Goal: Task Accomplishment & Management: Manage account settings

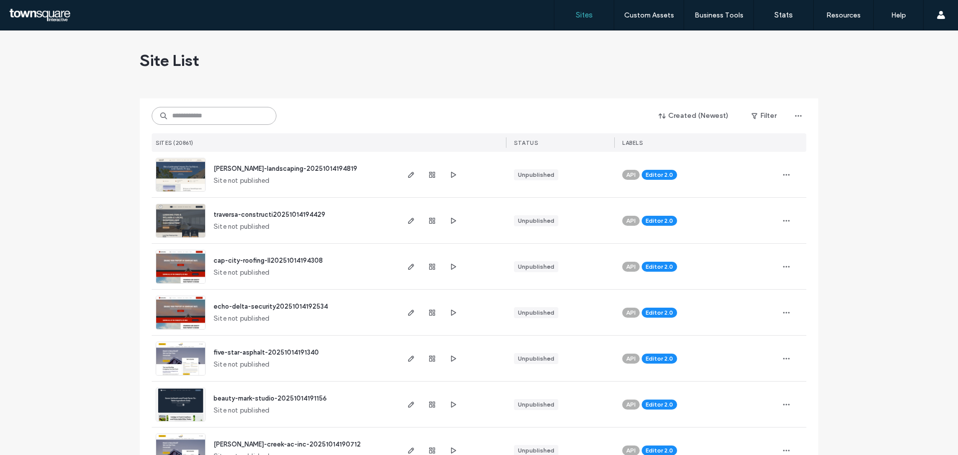
click at [195, 111] on input at bounding box center [214, 116] width 125 height 18
paste input "**********"
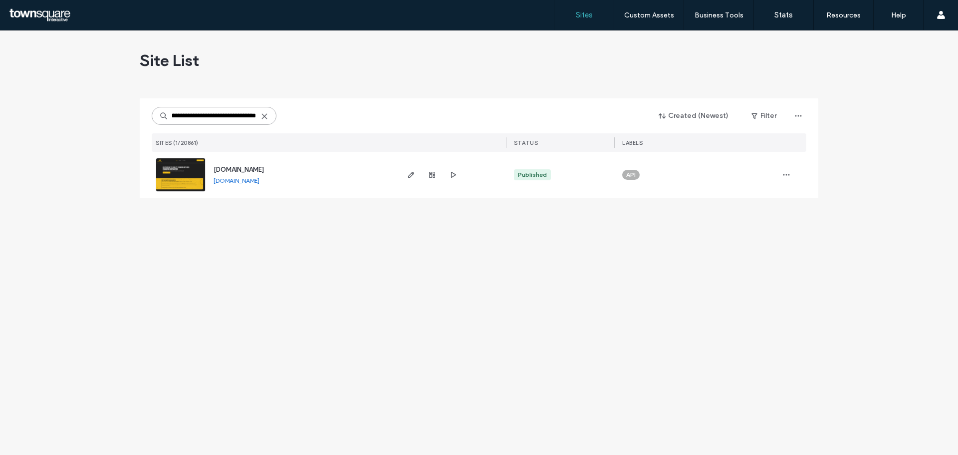
type input "**********"
drag, startPoint x: 204, startPoint y: 179, endPoint x: 196, endPoint y: 180, distance: 8.0
click at [196, 180] on link at bounding box center [181, 175] width 50 height 34
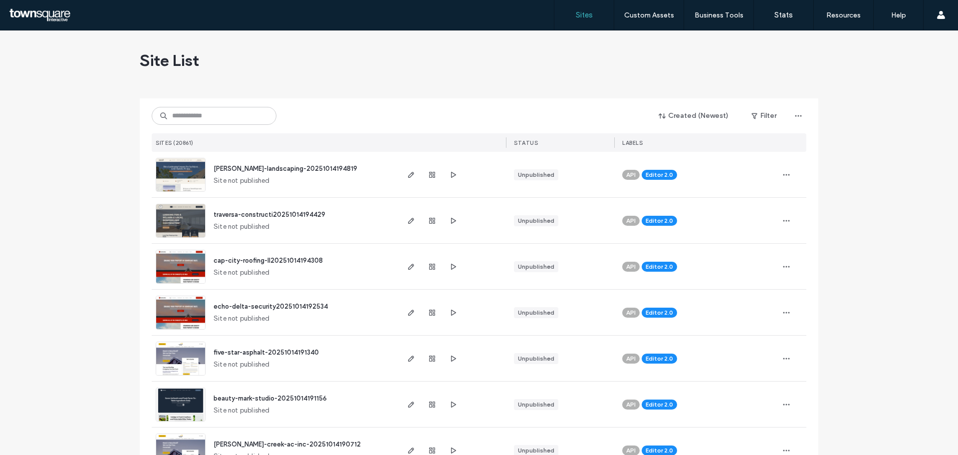
drag, startPoint x: 0, startPoint y: 0, endPoint x: 209, endPoint y: 116, distance: 239.0
click at [209, 116] on input at bounding box center [214, 116] width 125 height 18
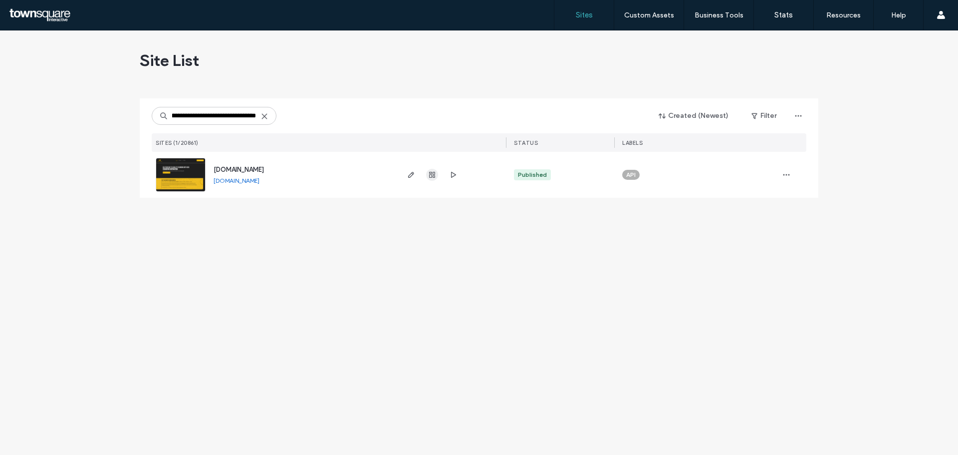
type input "**********"
click at [428, 175] on icon "button" at bounding box center [432, 175] width 8 height 8
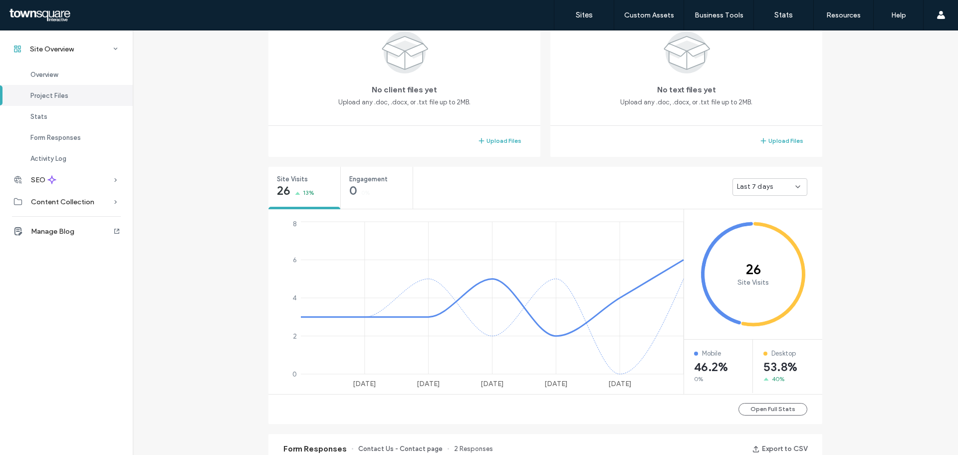
scroll to position [244, 0]
click at [796, 188] on icon at bounding box center [798, 186] width 8 height 8
click at [750, 237] on span "Last 30 days" at bounding box center [754, 239] width 40 height 10
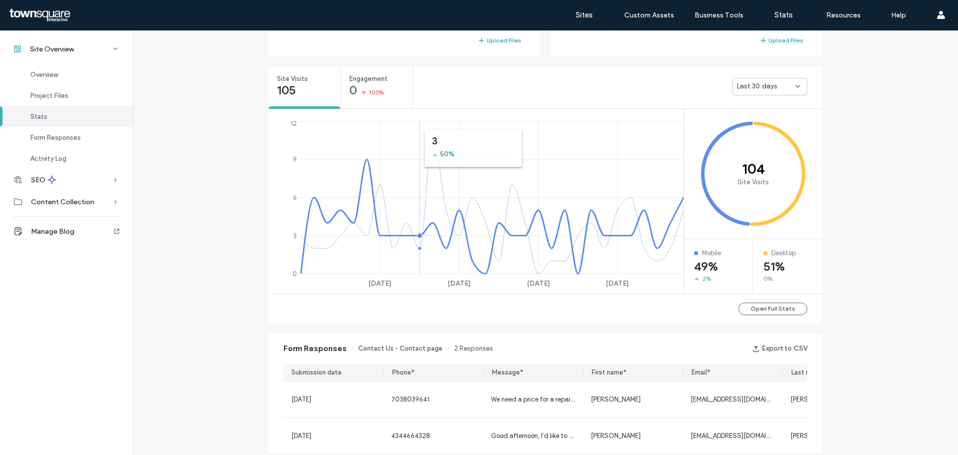
scroll to position [394, 0]
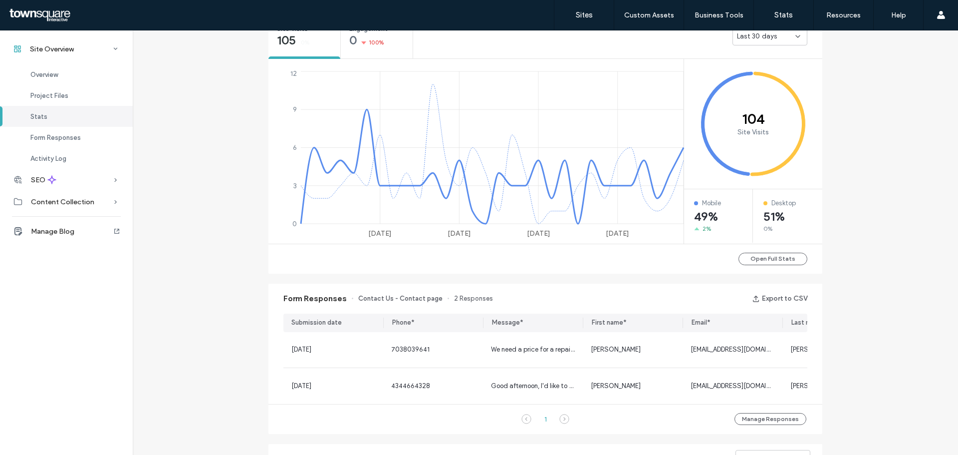
click at [846, 194] on div "Site Overview [DOMAIN_NAME] Site ID: 8e811ede [URL][DOMAIN_NAME] Published [DAT…" at bounding box center [546, 182] width 826 height 1090
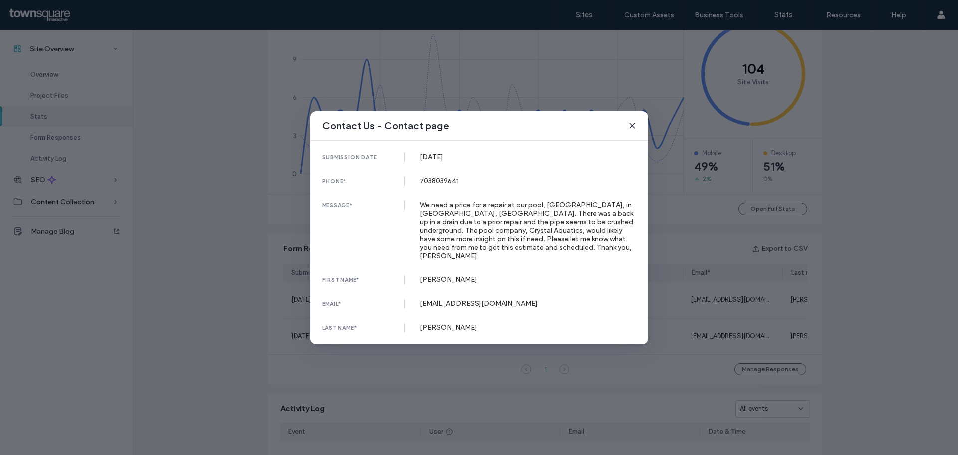
click at [637, 133] on div "Contact Us - Contact page" at bounding box center [479, 125] width 338 height 29
click at [634, 129] on icon at bounding box center [632, 126] width 8 height 8
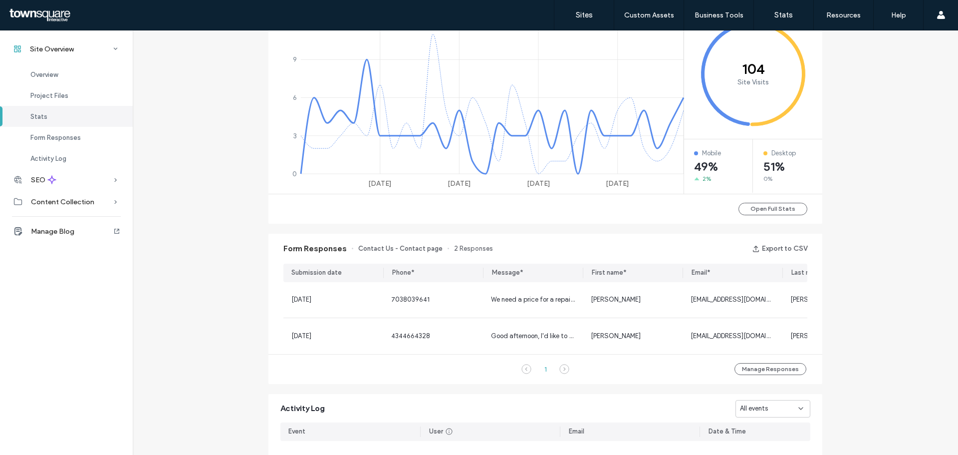
click at [849, 266] on div "Site Overview [DOMAIN_NAME] Site ID: 8e811ede [URL][DOMAIN_NAME] Published [DAT…" at bounding box center [546, 132] width 826 height 1090
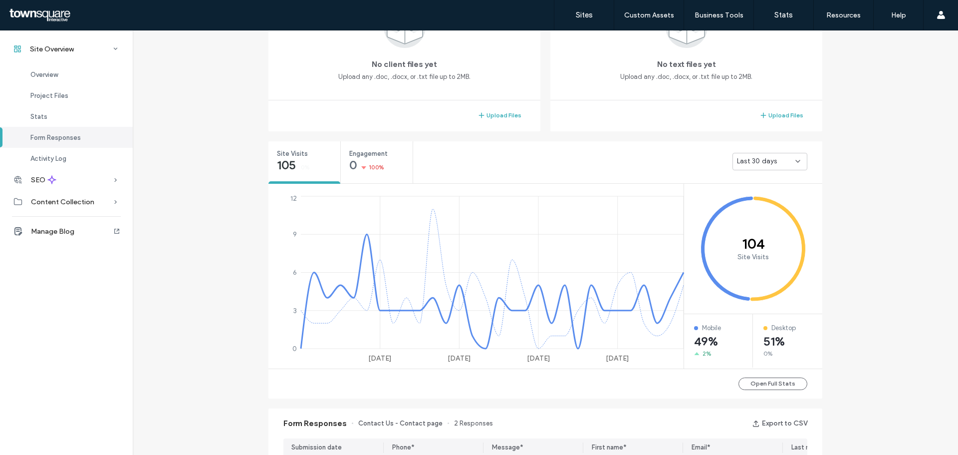
scroll to position [247, 0]
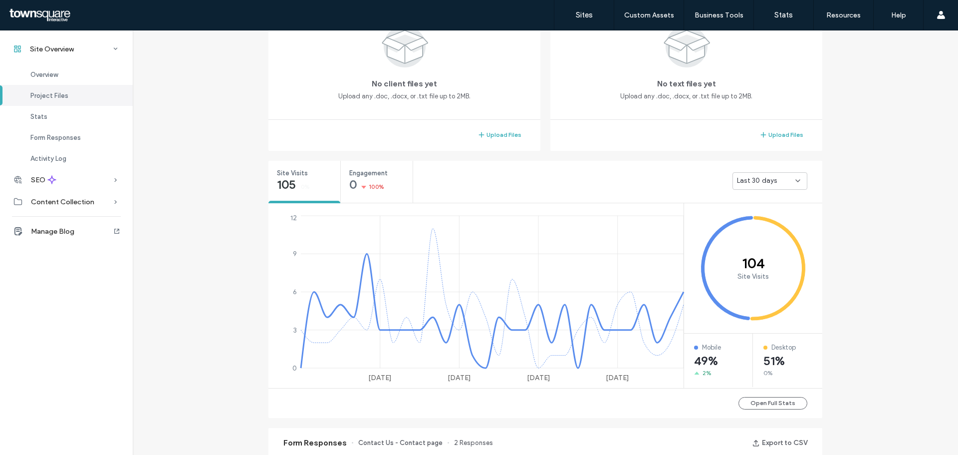
scroll to position [218, 0]
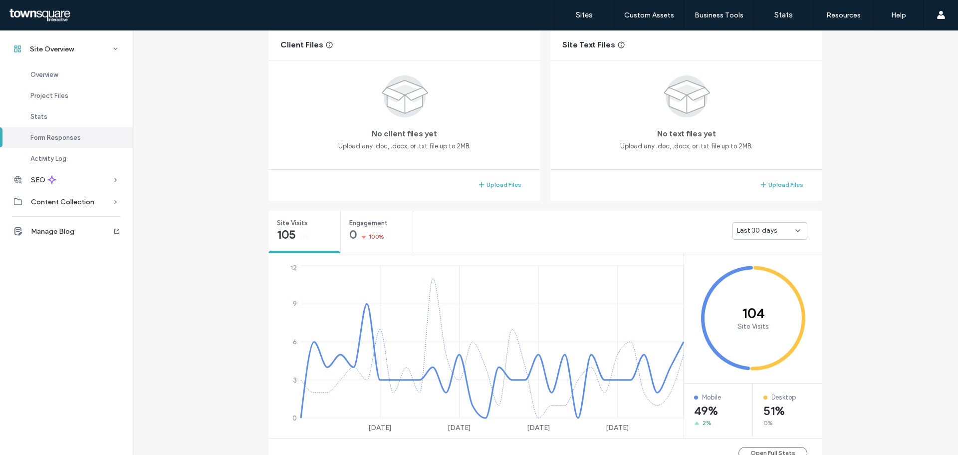
scroll to position [169, 0]
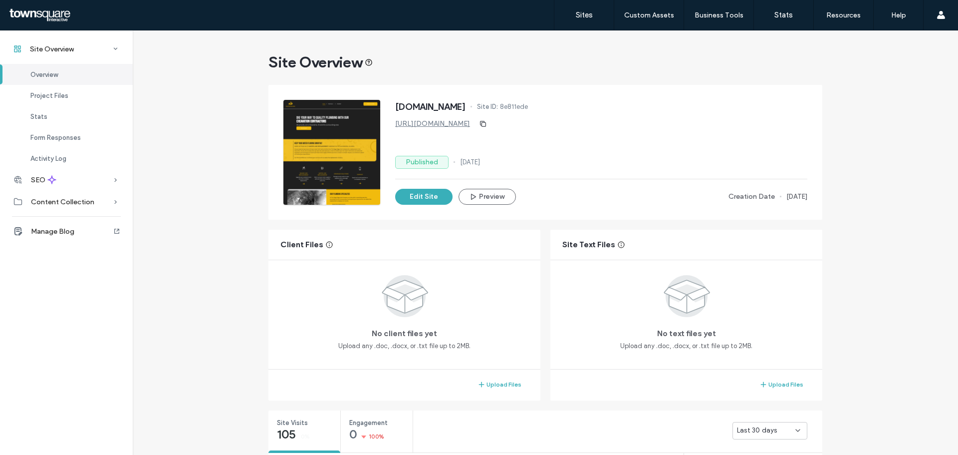
click at [540, 160] on div "Published [DATE]" at bounding box center [601, 162] width 412 height 13
click at [524, 70] on div "Site Overview" at bounding box center [546, 62] width 554 height 20
